Goal: Information Seeking & Learning: Learn about a topic

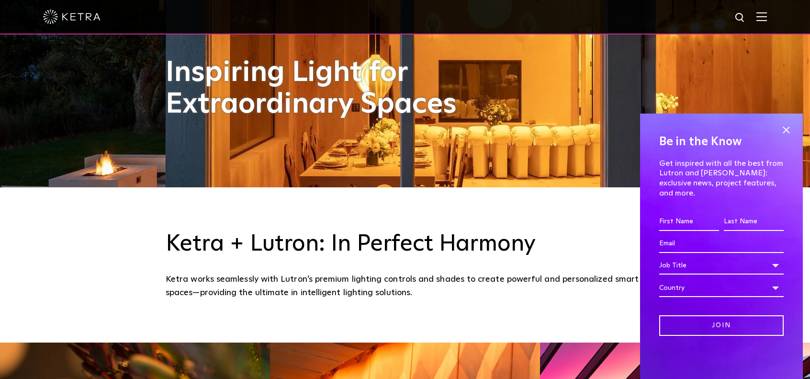
scroll to position [239, 0]
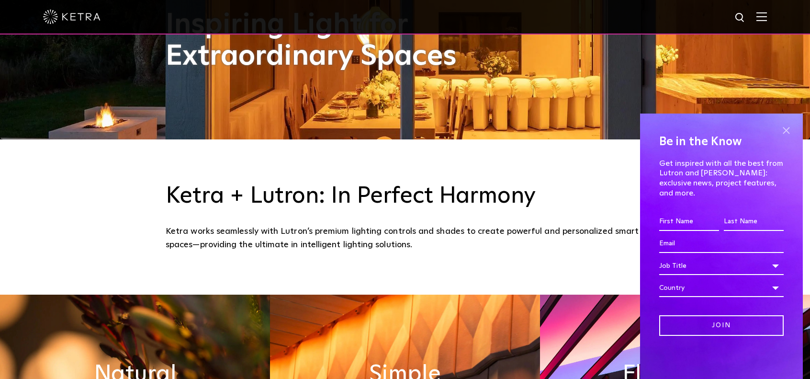
click at [785, 137] on span at bounding box center [786, 130] width 14 height 14
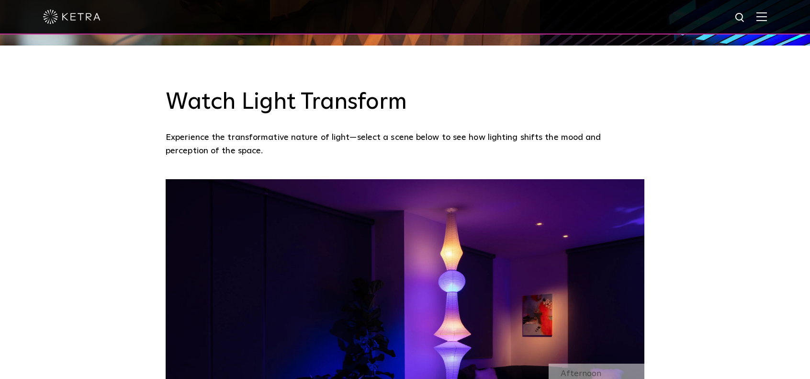
scroll to position [814, 0]
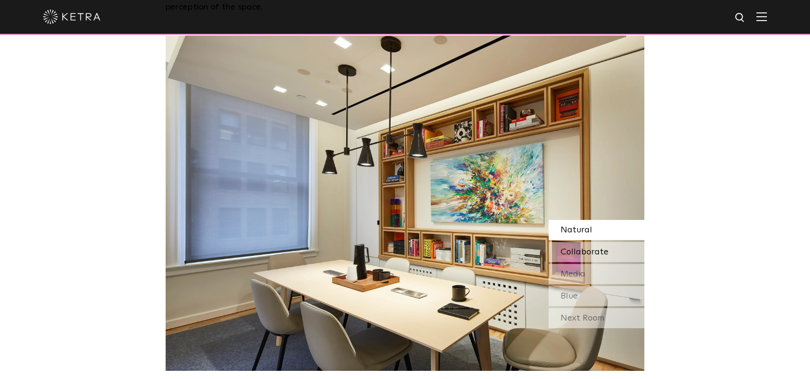
click at [572, 253] on span "Collaborate" at bounding box center [585, 251] width 48 height 9
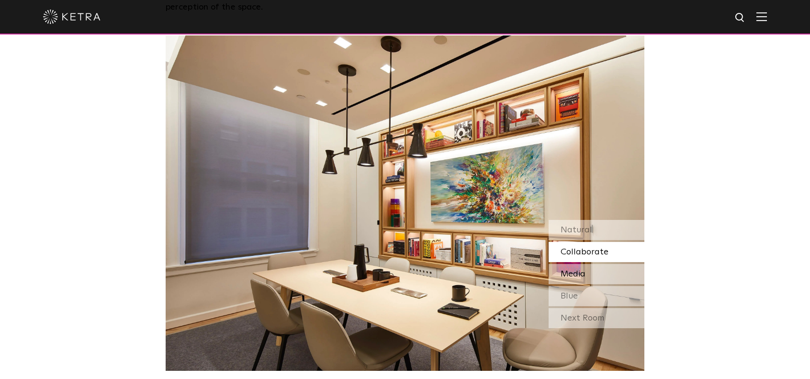
click at [570, 273] on span "Media" at bounding box center [573, 273] width 25 height 9
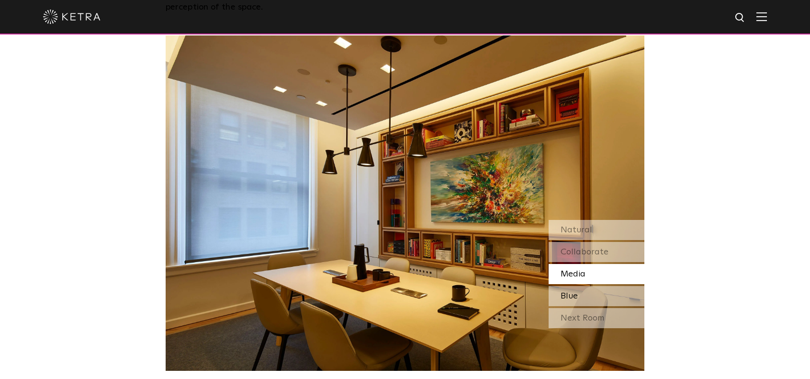
click at [572, 293] on span "Blue" at bounding box center [569, 296] width 17 height 9
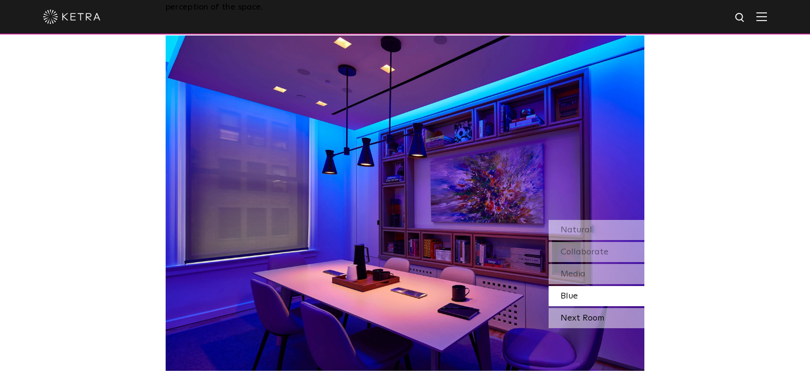
click at [575, 317] on div "Next Room" at bounding box center [597, 318] width 96 height 20
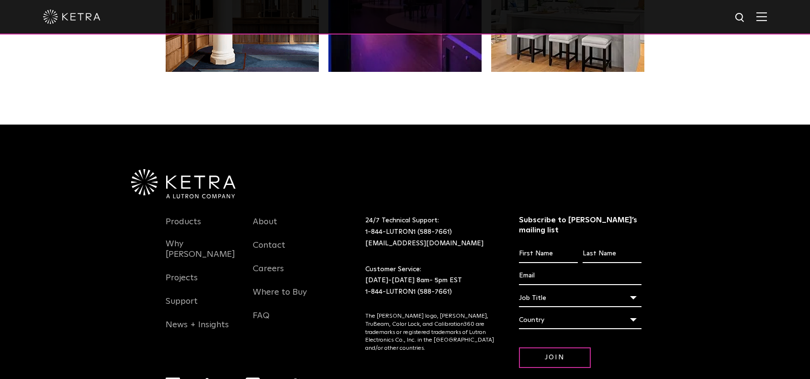
scroll to position [2010, 0]
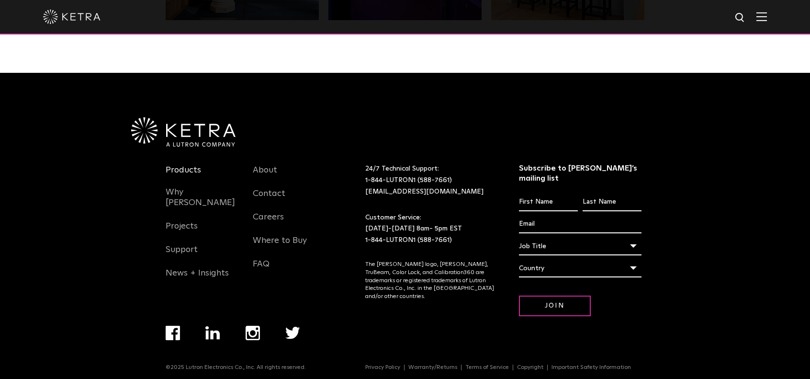
click at [188, 169] on link "Products" at bounding box center [183, 176] width 35 height 22
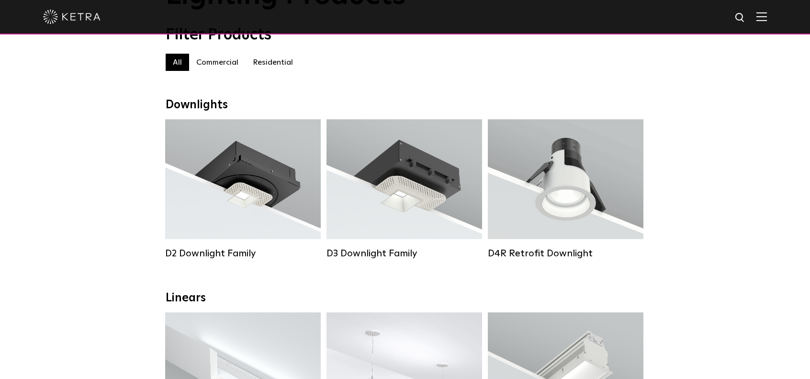
scroll to position [96, 0]
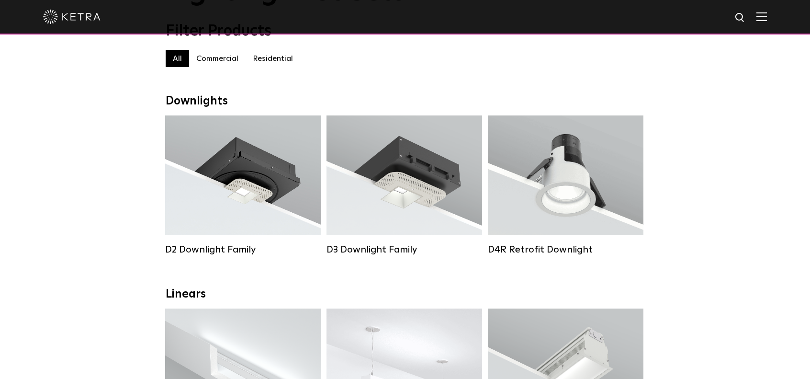
click at [273, 62] on label "Residential" at bounding box center [273, 58] width 55 height 17
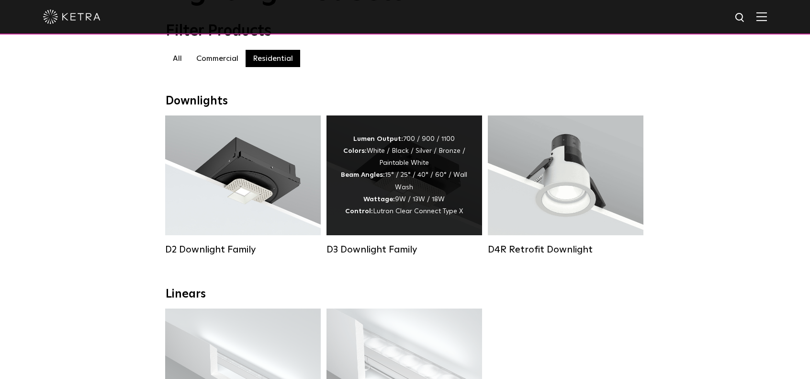
click at [409, 186] on div "Lumen Output: 700 / 900 / 1100 Colors: White / Black / Silver / Bronze / Painta…" at bounding box center [404, 175] width 127 height 84
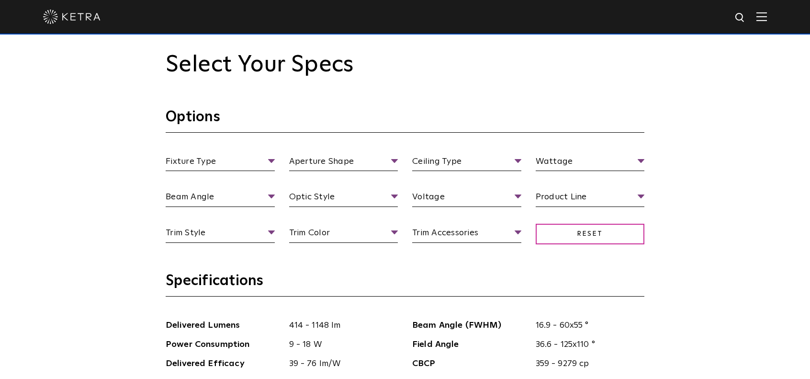
scroll to position [862, 0]
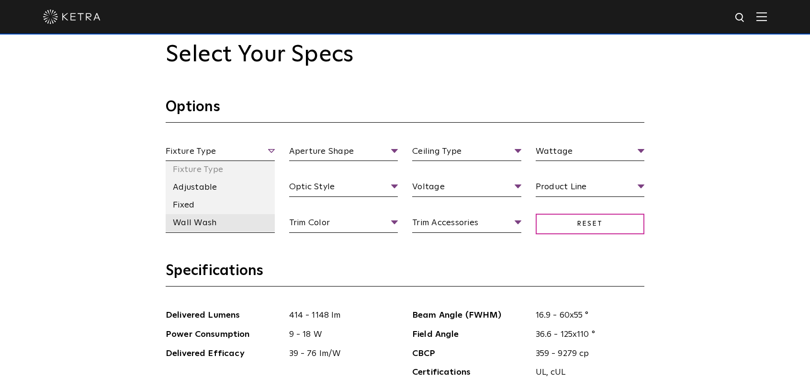
click at [211, 222] on li "Wall Wash" at bounding box center [220, 223] width 109 height 18
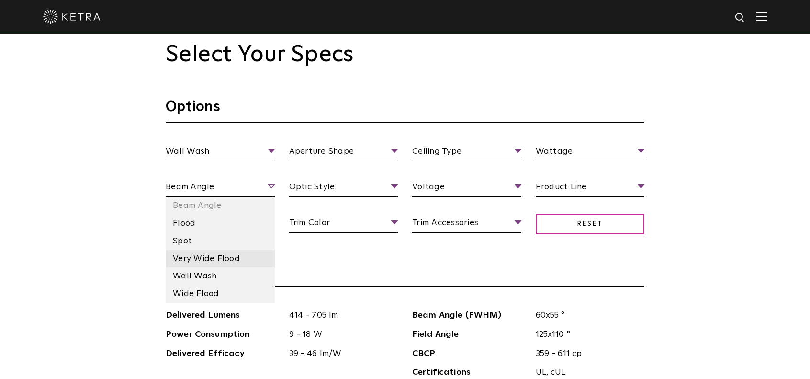
click at [240, 257] on li "Very Wide Flood" at bounding box center [220, 259] width 109 height 18
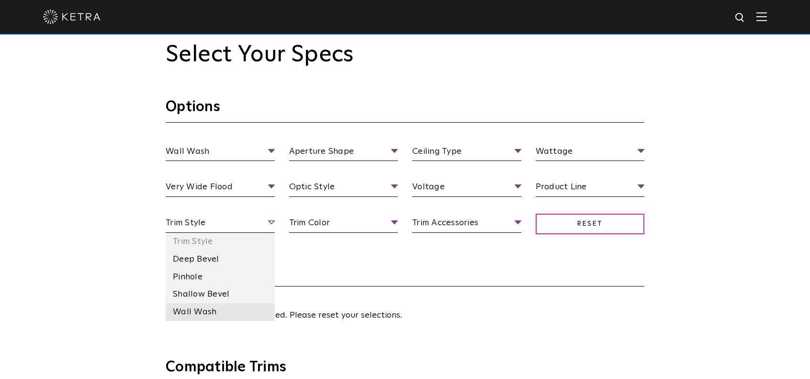
click at [231, 306] on li "Wall Wash" at bounding box center [220, 312] width 109 height 18
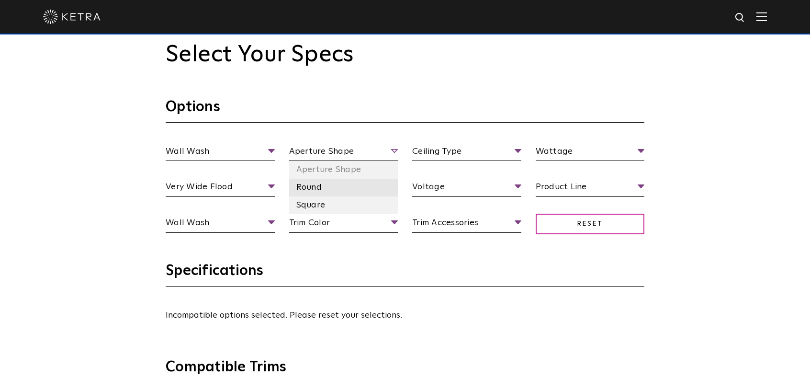
click at [334, 189] on li "Round" at bounding box center [343, 188] width 109 height 18
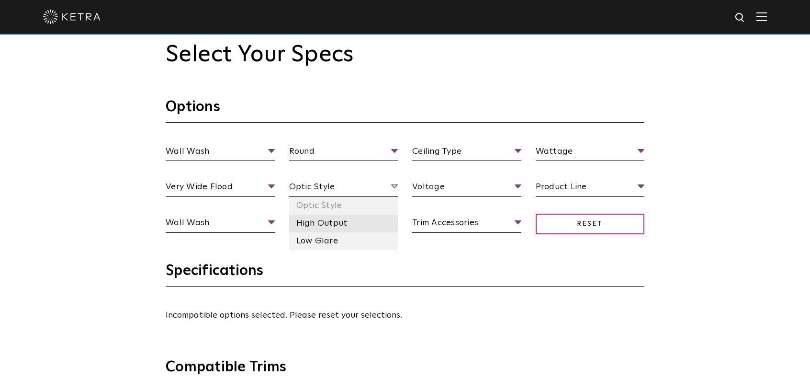
click at [350, 223] on li "High Output" at bounding box center [343, 223] width 109 height 18
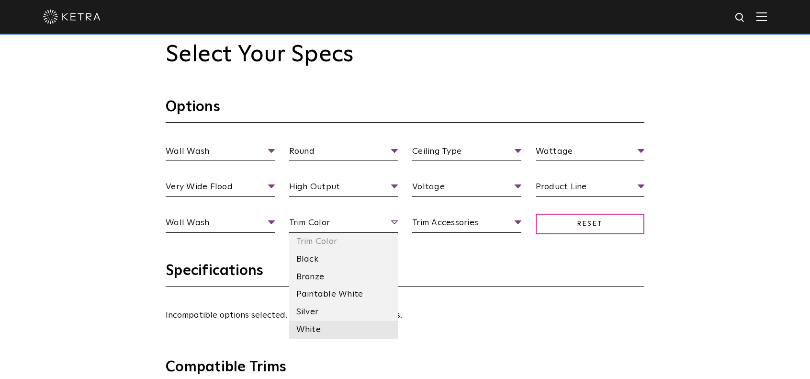
click at [322, 328] on li "White" at bounding box center [343, 330] width 109 height 18
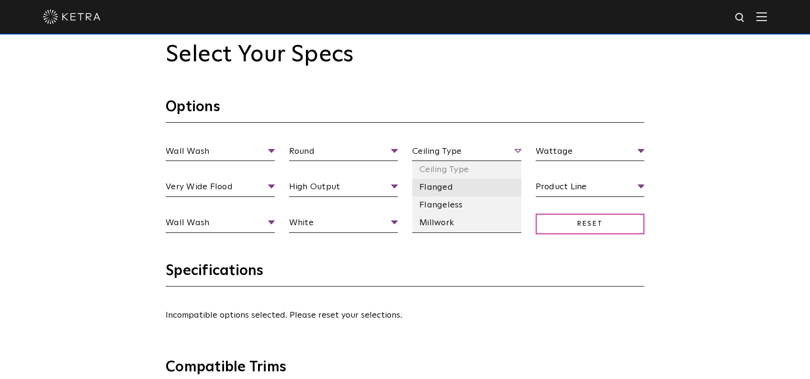
click at [454, 185] on li "Flanged" at bounding box center [466, 188] width 109 height 18
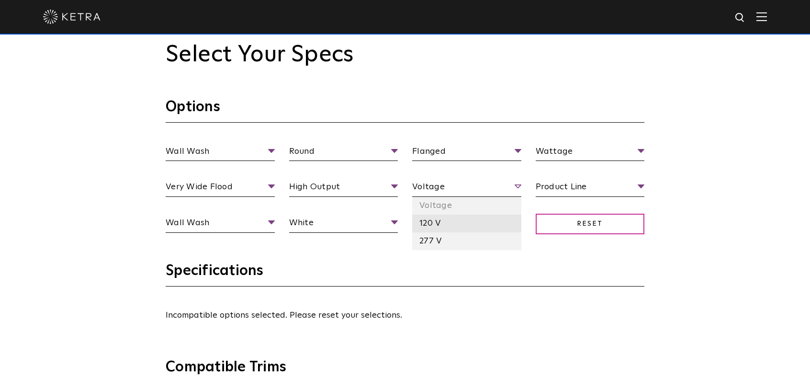
click at [467, 223] on li "120 V" at bounding box center [466, 223] width 109 height 18
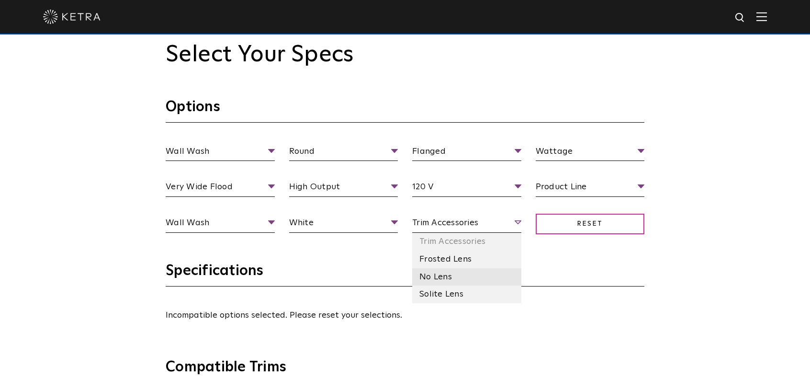
click at [460, 275] on li "No Lens" at bounding box center [466, 277] width 109 height 18
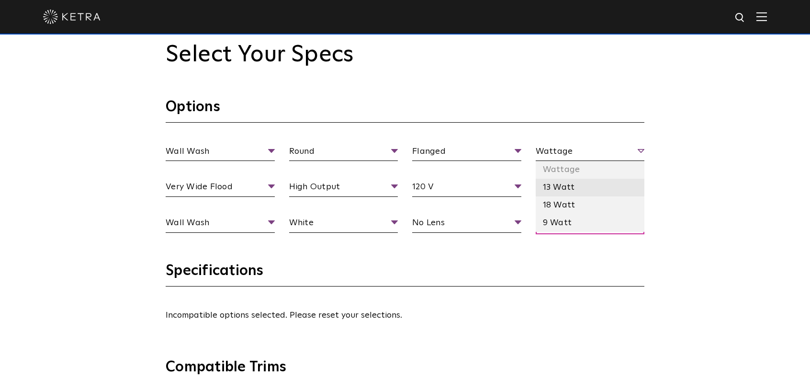
click at [567, 183] on li "13 Watt" at bounding box center [590, 188] width 109 height 18
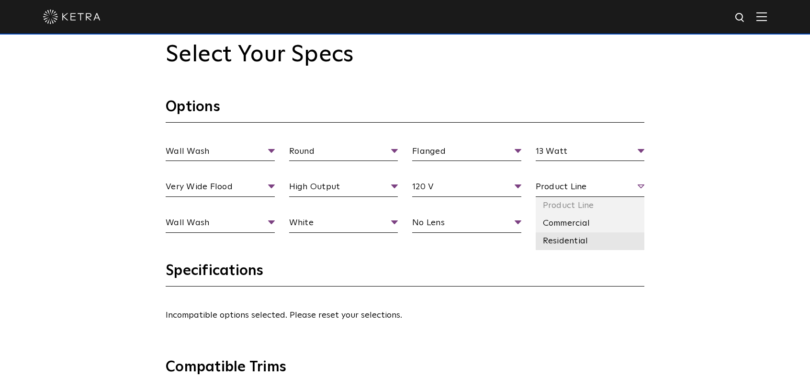
click at [573, 237] on li "Residential" at bounding box center [590, 241] width 109 height 18
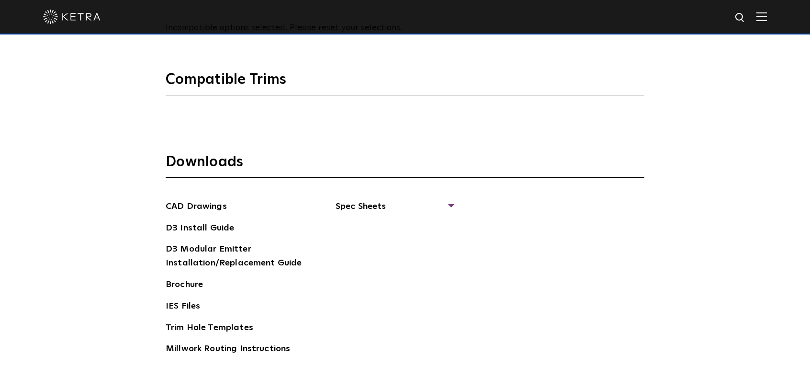
scroll to position [957, 0]
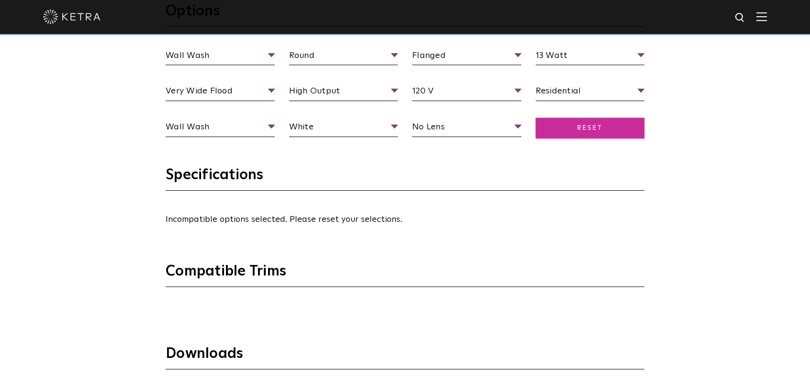
click at [574, 128] on span "Reset" at bounding box center [590, 128] width 109 height 21
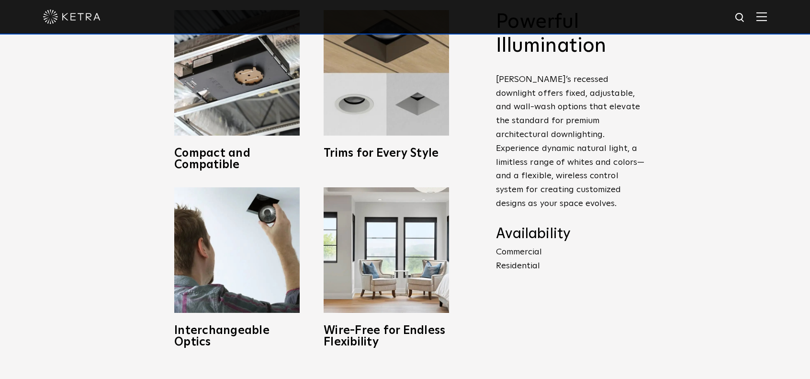
scroll to position [335, 0]
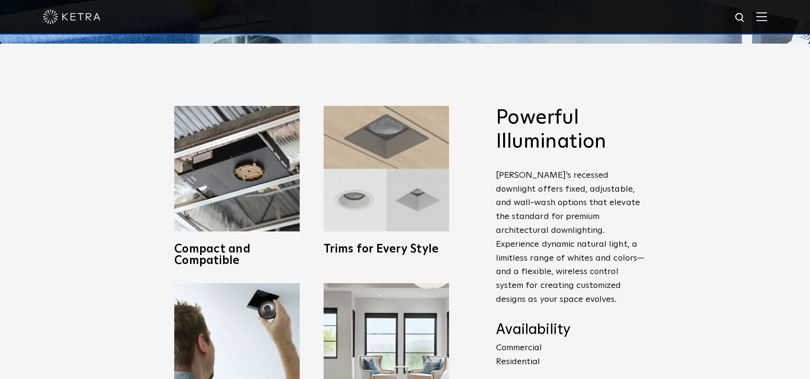
click at [356, 194] on img at bounding box center [386, 168] width 125 height 125
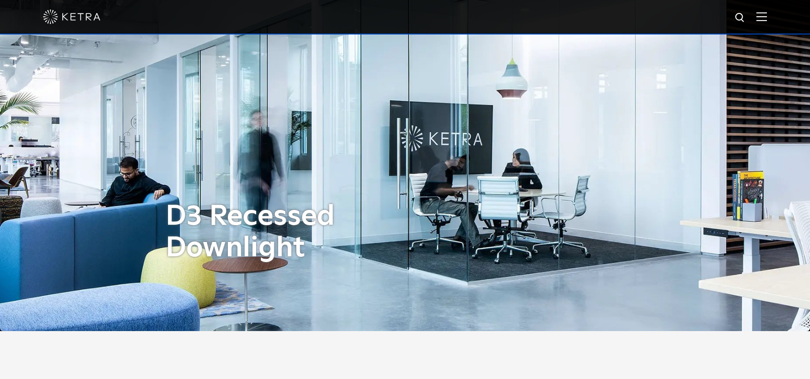
scroll to position [0, 0]
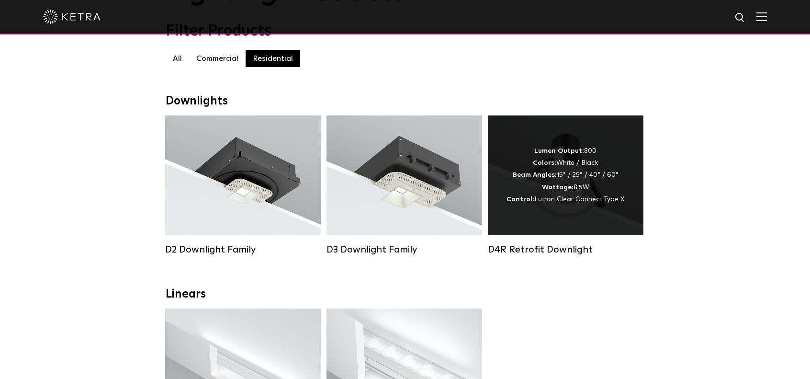
click at [557, 175] on div "Lumen Output: 800 Colors: White / Black Beam Angles: 15° / 25° / 40° / 60° Watt…" at bounding box center [565, 175] width 118 height 60
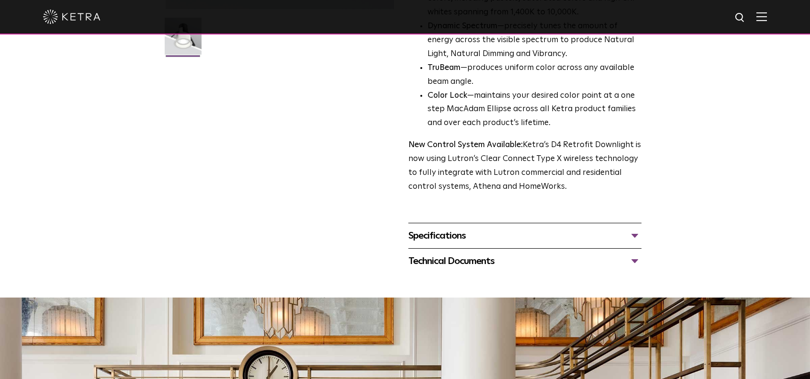
scroll to position [287, 0]
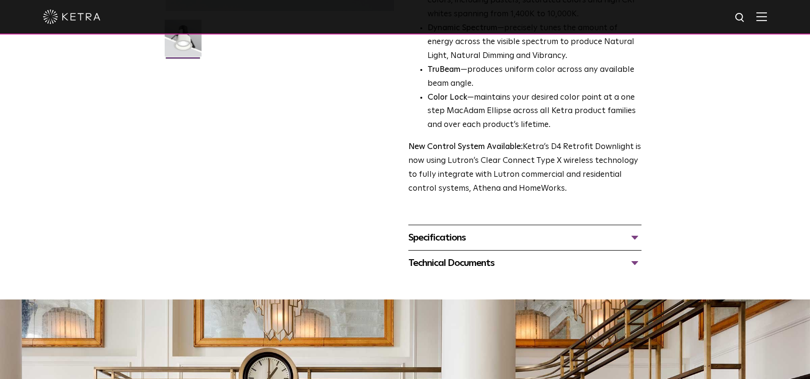
click at [633, 232] on div "Specifications" at bounding box center [524, 237] width 233 height 15
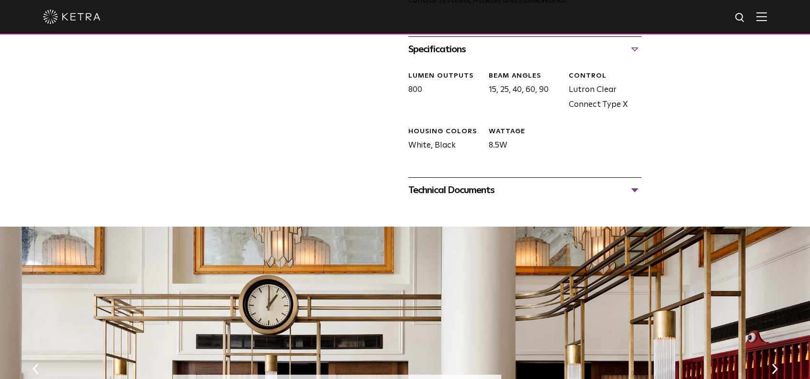
scroll to position [479, 0]
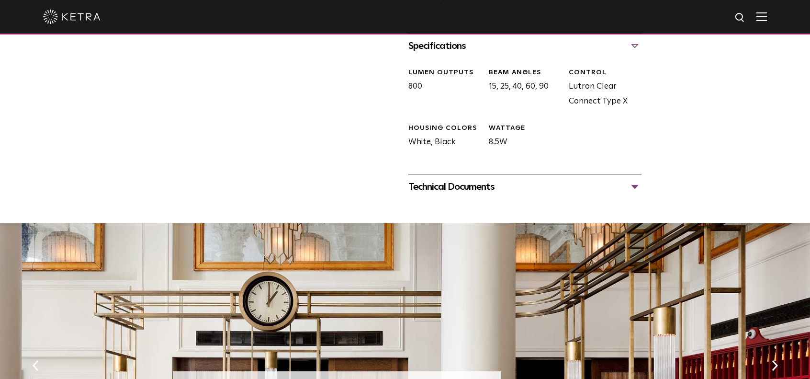
click at [631, 184] on div "Technical Documents" at bounding box center [524, 186] width 233 height 15
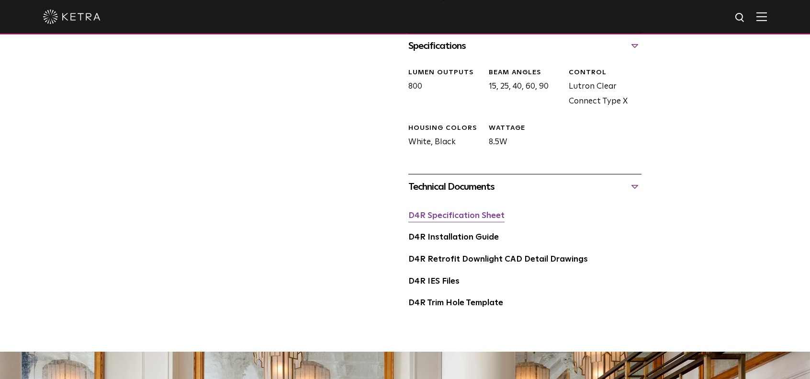
click at [471, 216] on link "D4R Specification Sheet" at bounding box center [456, 216] width 96 height 8
